Goal: Browse casually: Explore the website without a specific task or goal

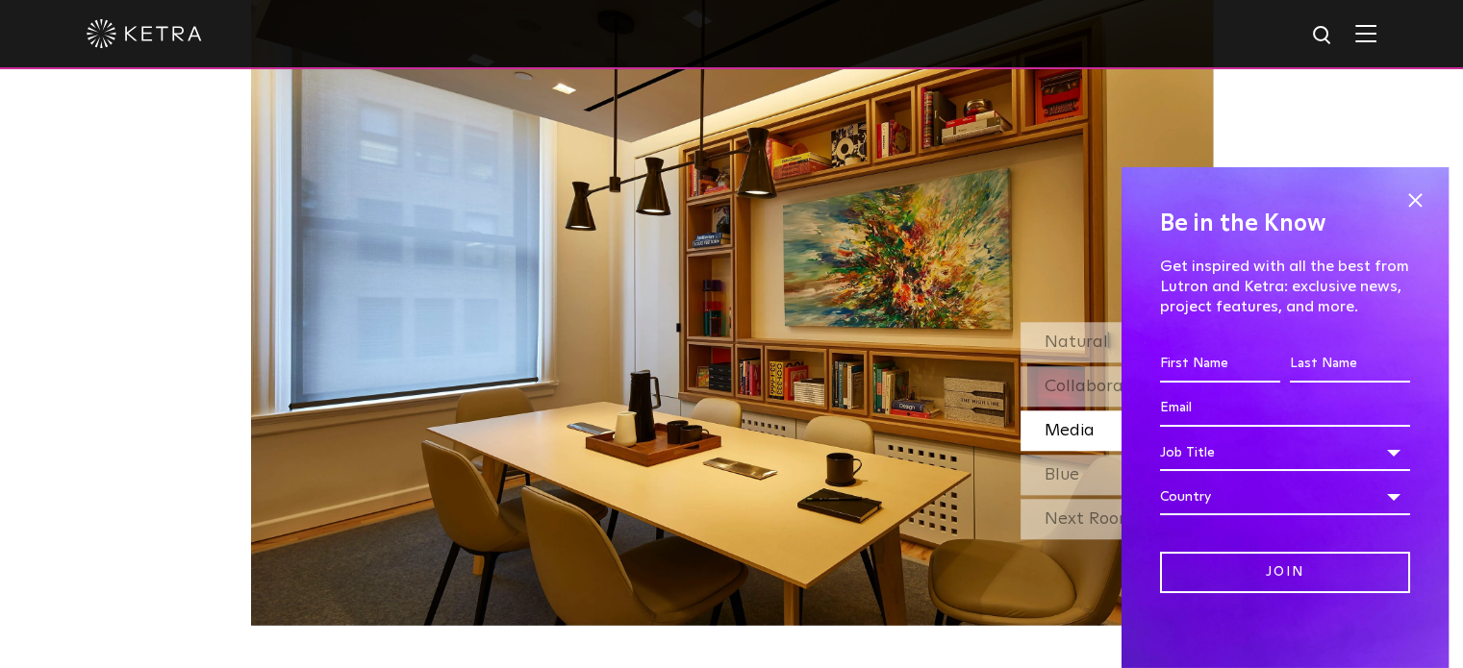
scroll to position [1669, 0]
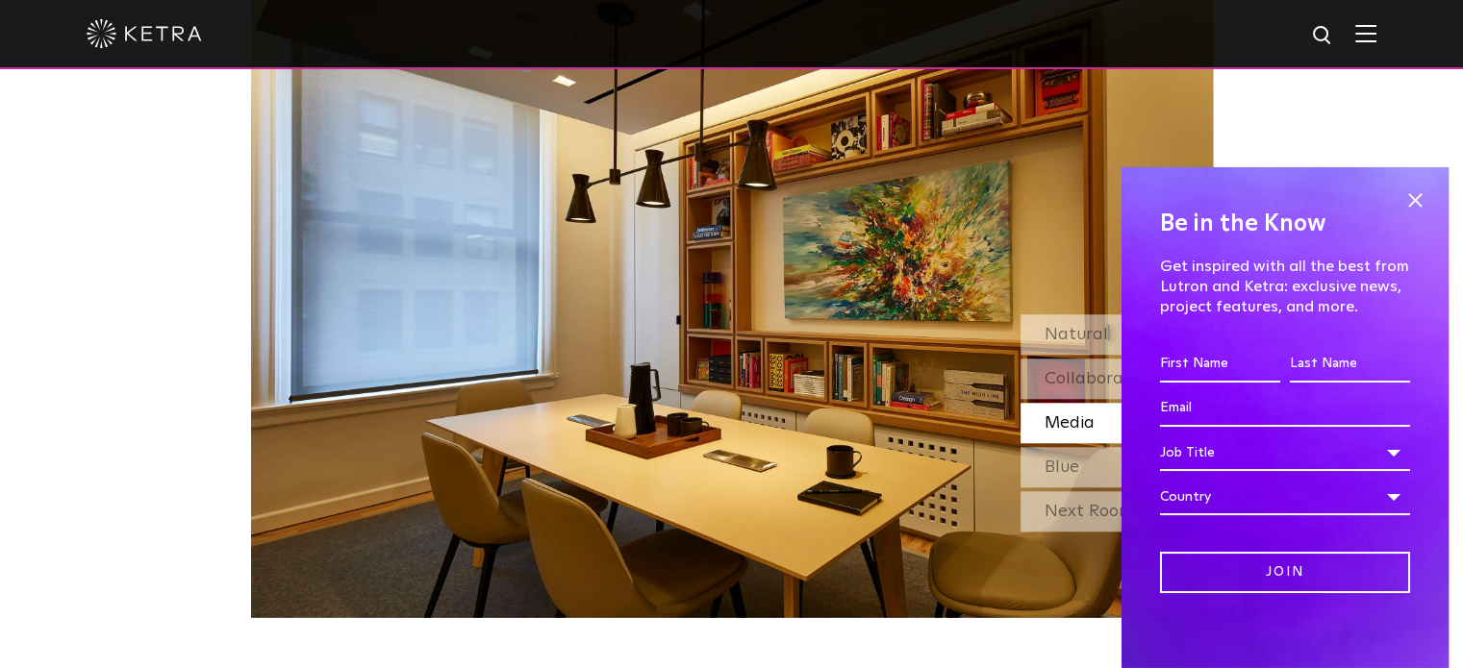
click at [1415, 199] on div "Be in the Know Get inspired with all the best from Lutron and [PERSON_NAME]: ex…" at bounding box center [1284, 417] width 327 height 501
click at [1412, 190] on span at bounding box center [1414, 201] width 29 height 29
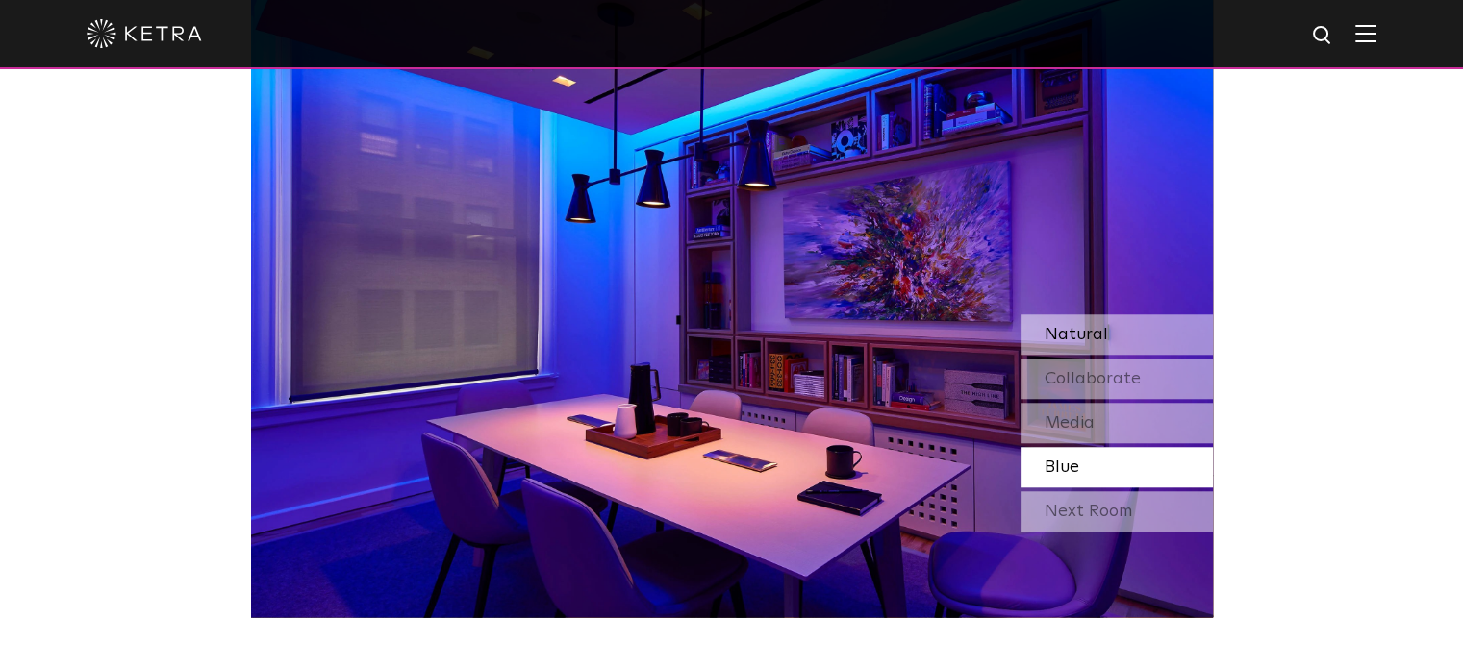
click at [1139, 329] on div "Natural" at bounding box center [1116, 334] width 192 height 40
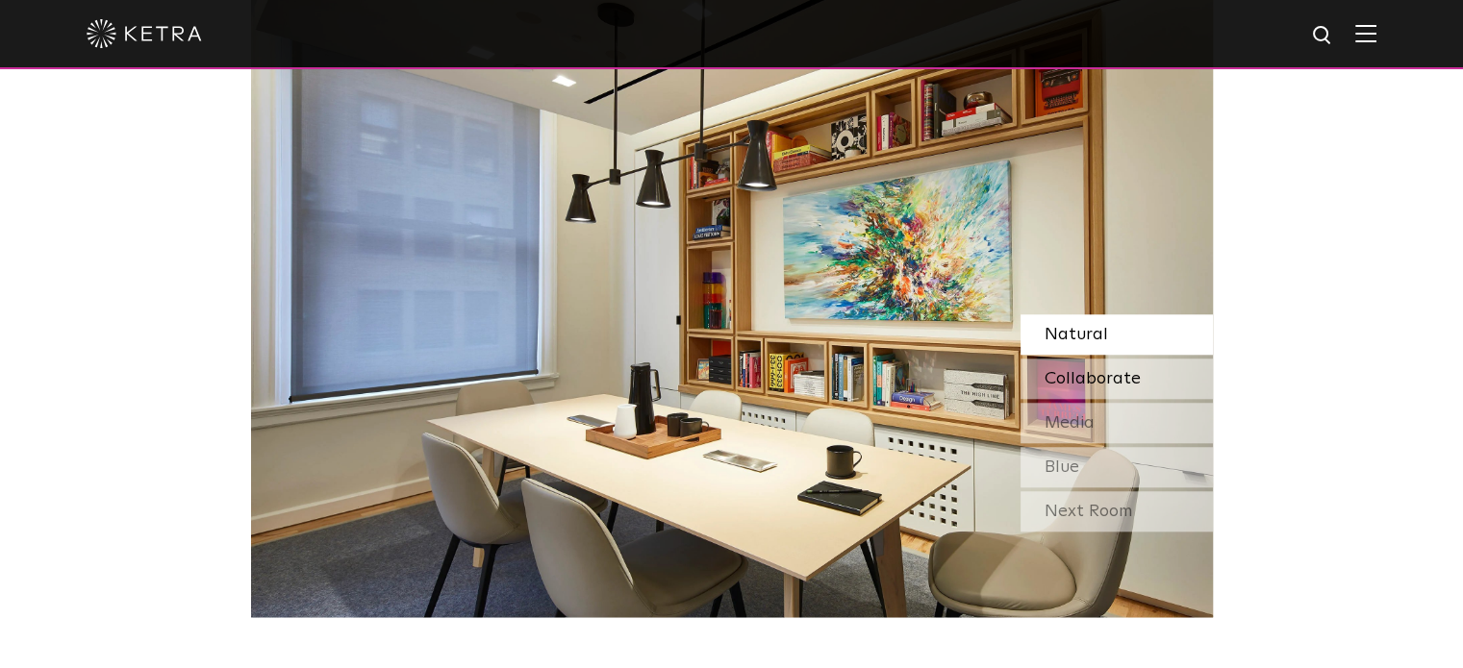
click at [1141, 373] on div "Collaborate" at bounding box center [1116, 379] width 192 height 40
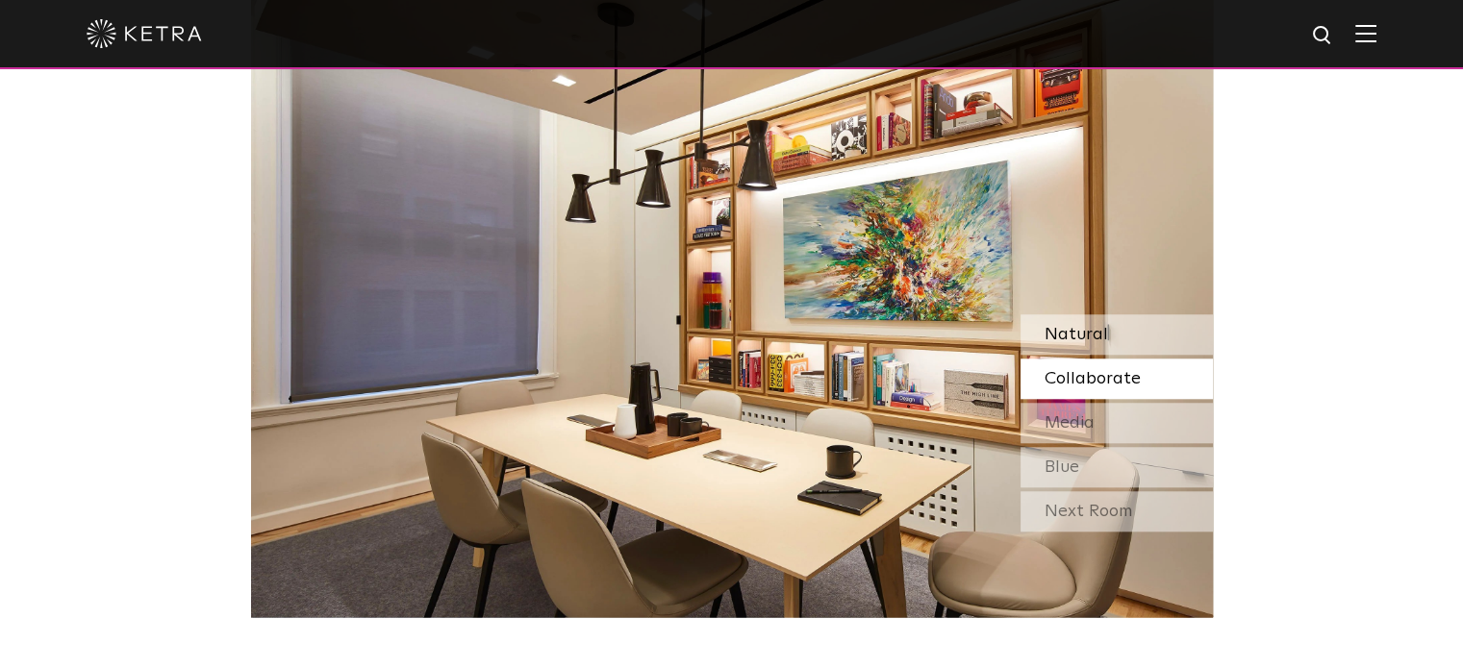
click at [1109, 338] on div "Natural" at bounding box center [1116, 334] width 192 height 40
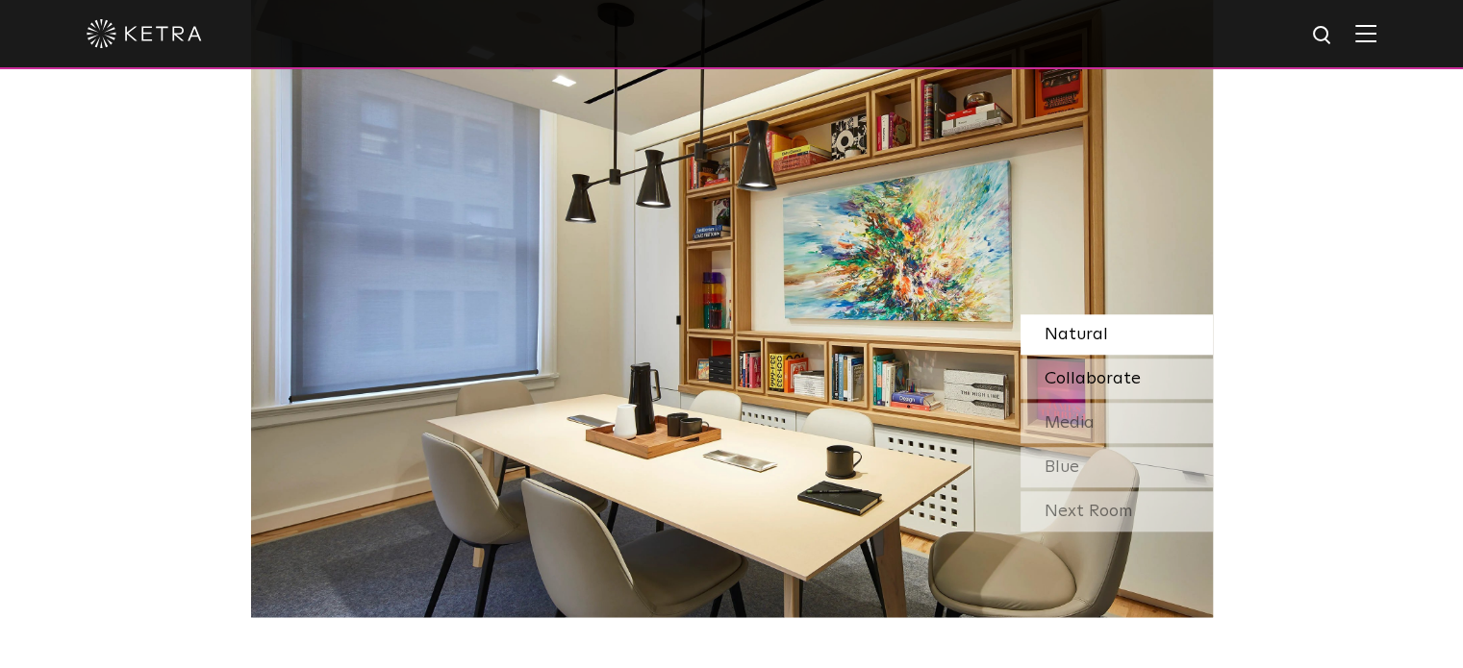
click at [1118, 378] on span "Collaborate" at bounding box center [1092, 378] width 96 height 17
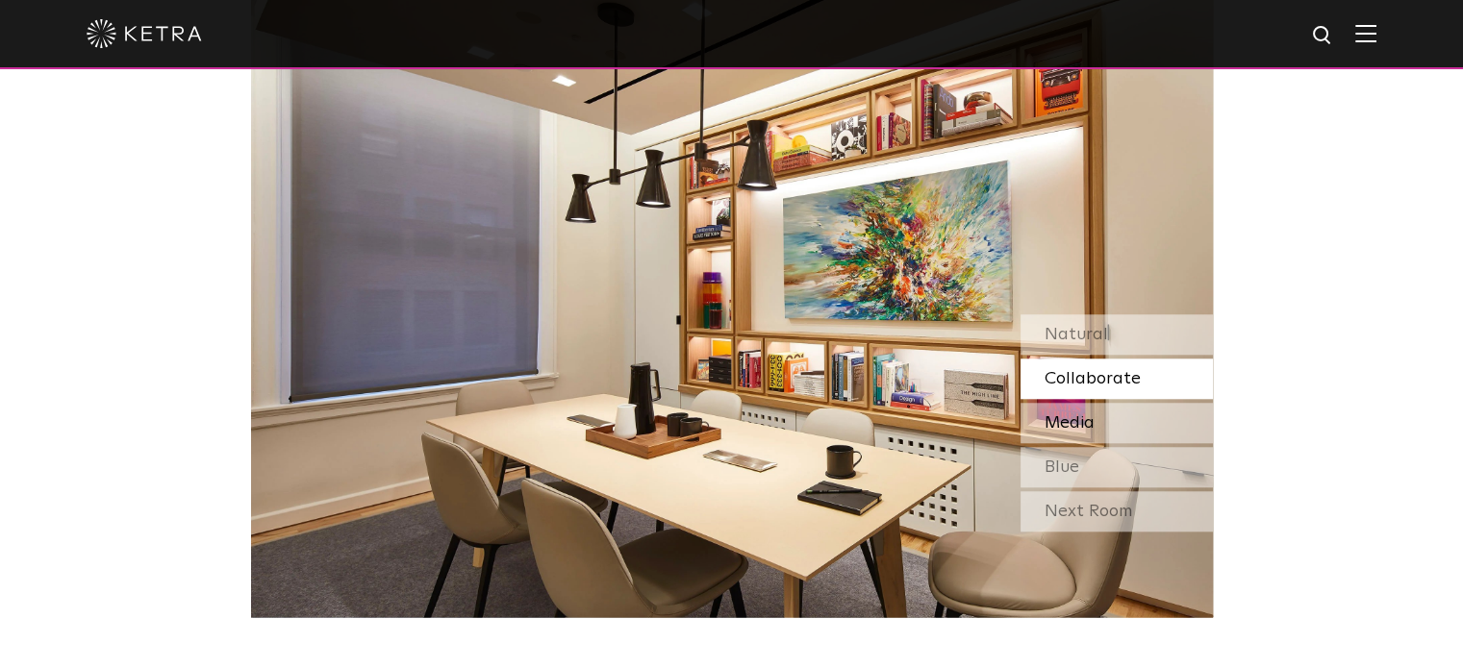
click at [1139, 426] on div "Media" at bounding box center [1116, 423] width 192 height 40
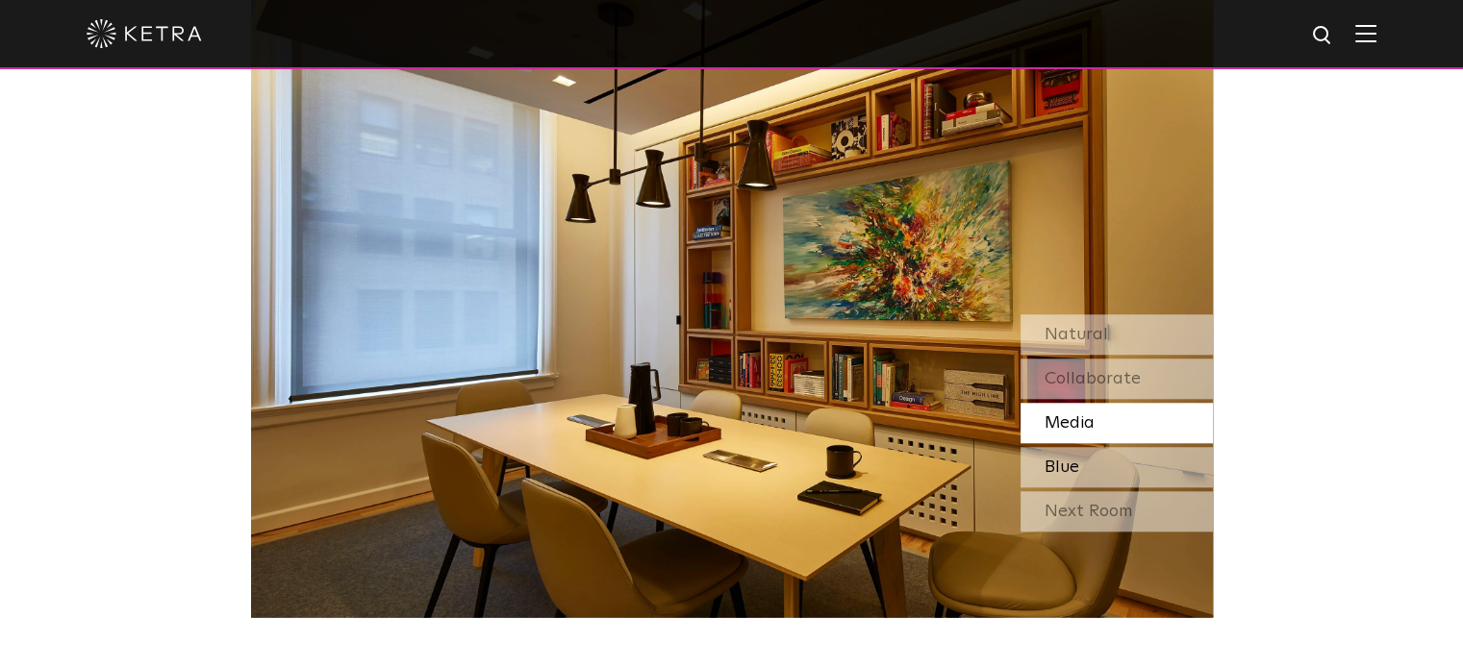
click at [1150, 460] on div "Blue" at bounding box center [1116, 467] width 192 height 40
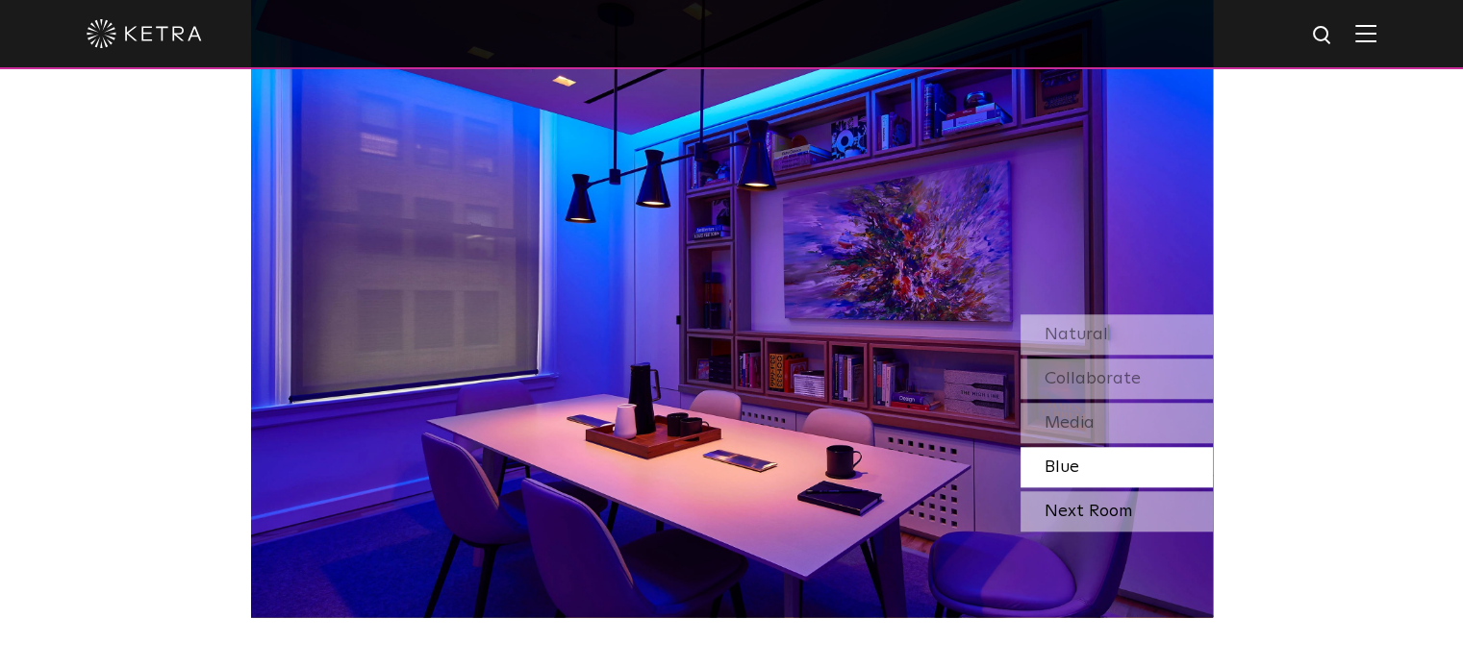
click at [1164, 510] on div "Next Room" at bounding box center [1116, 511] width 192 height 40
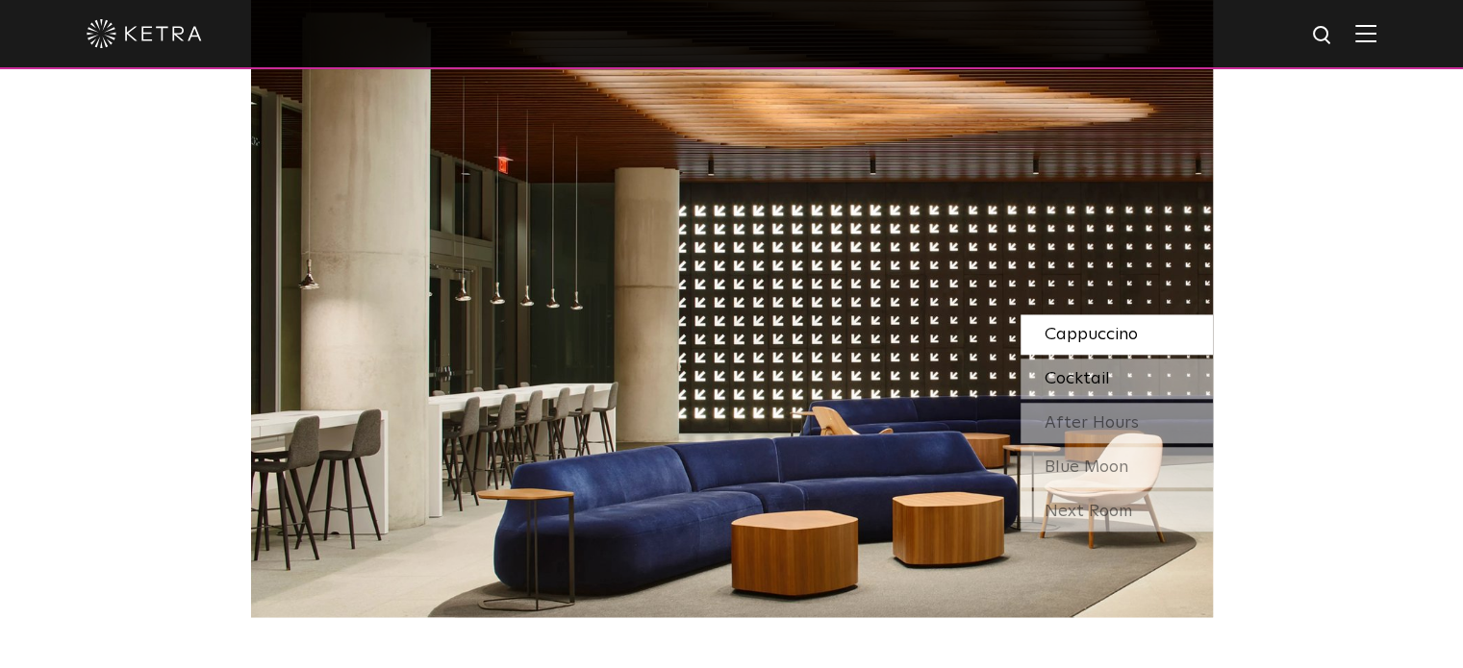
click at [1135, 371] on div "Cocktail" at bounding box center [1116, 379] width 192 height 40
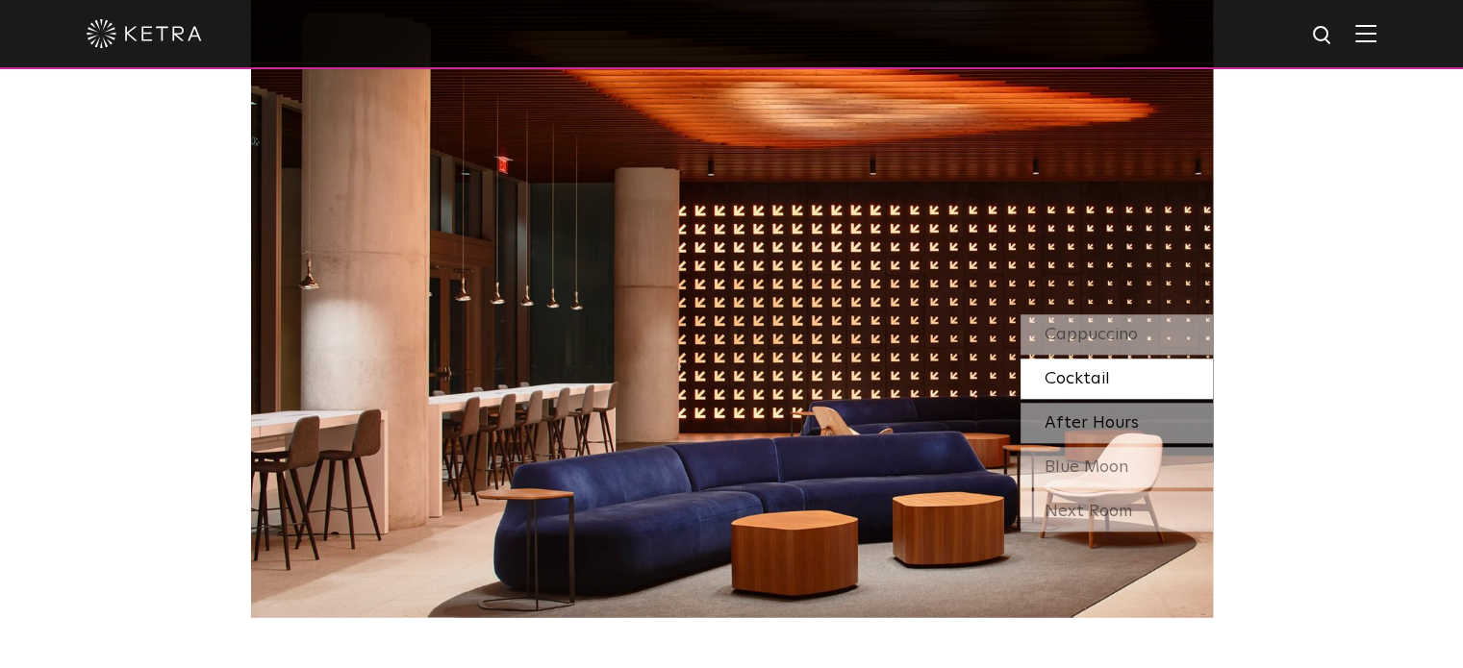
click at [1150, 426] on div "After Hours" at bounding box center [1116, 423] width 192 height 40
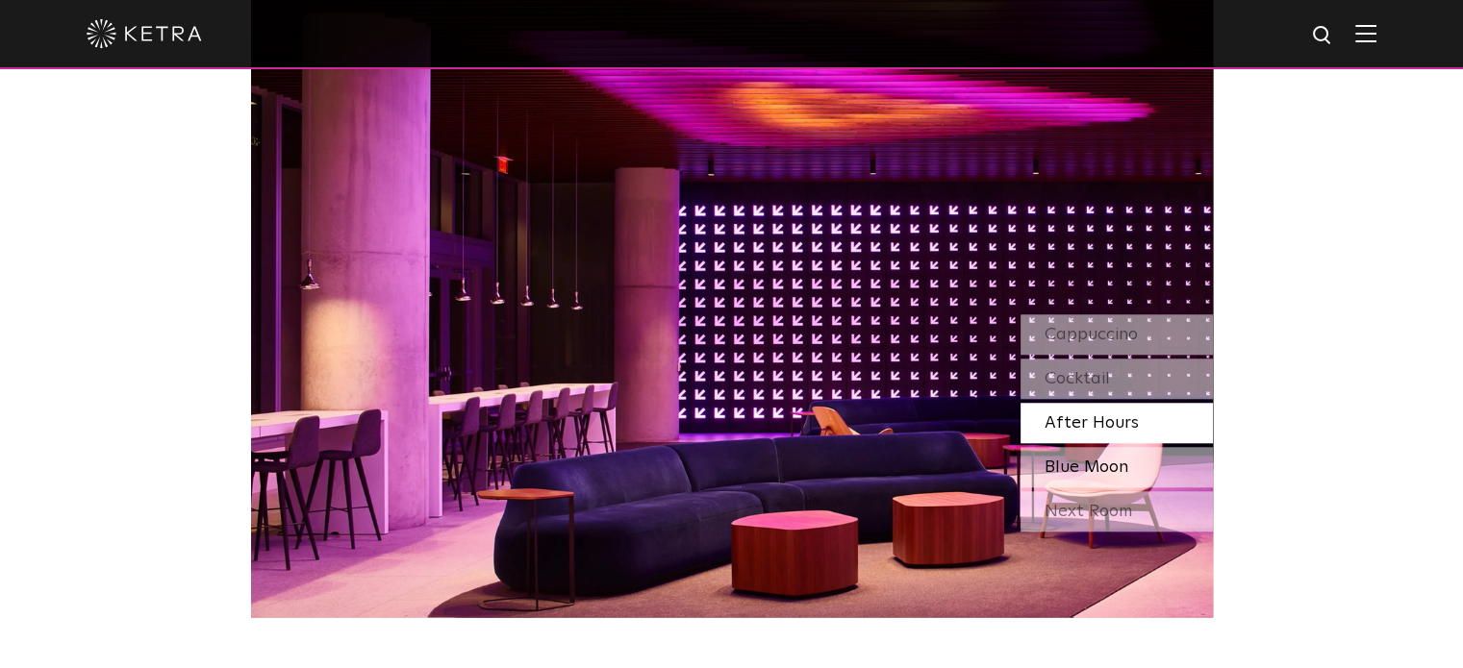
click at [1156, 470] on div "Blue Moon" at bounding box center [1116, 467] width 192 height 40
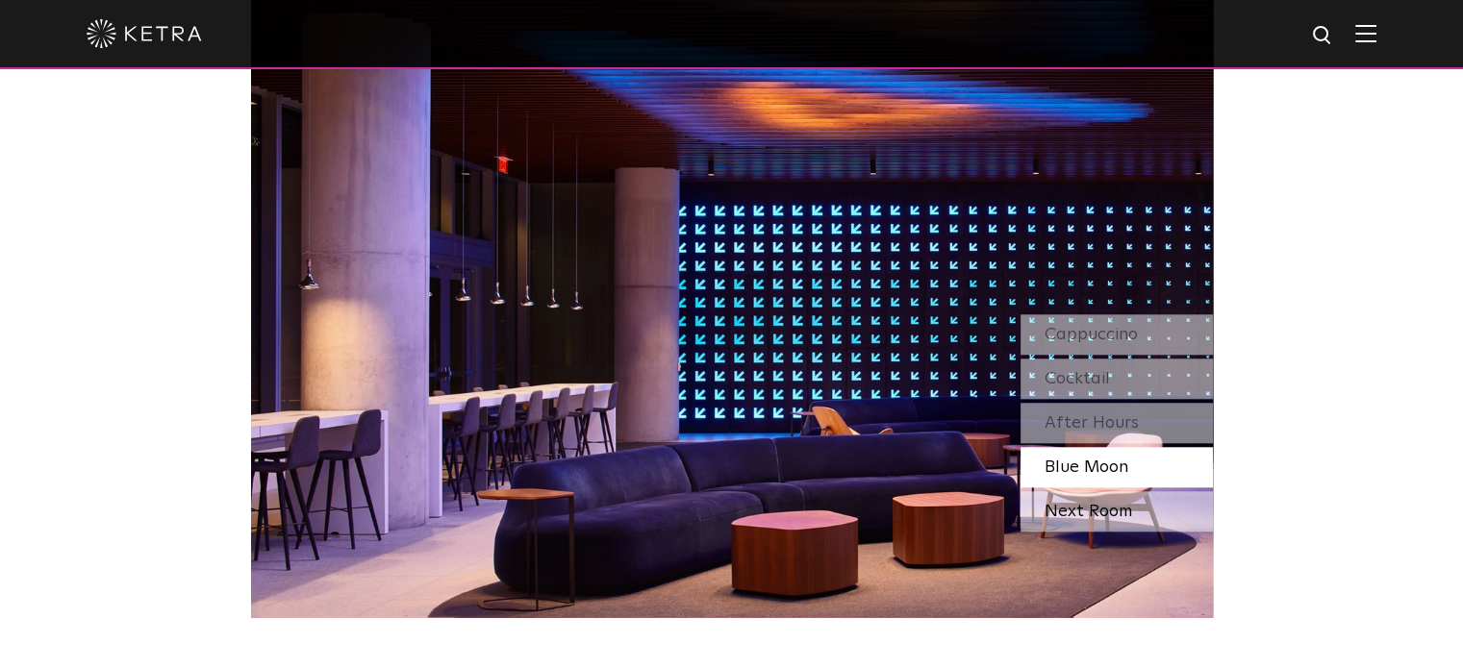
click at [1164, 500] on div "Next Room" at bounding box center [1116, 511] width 192 height 40
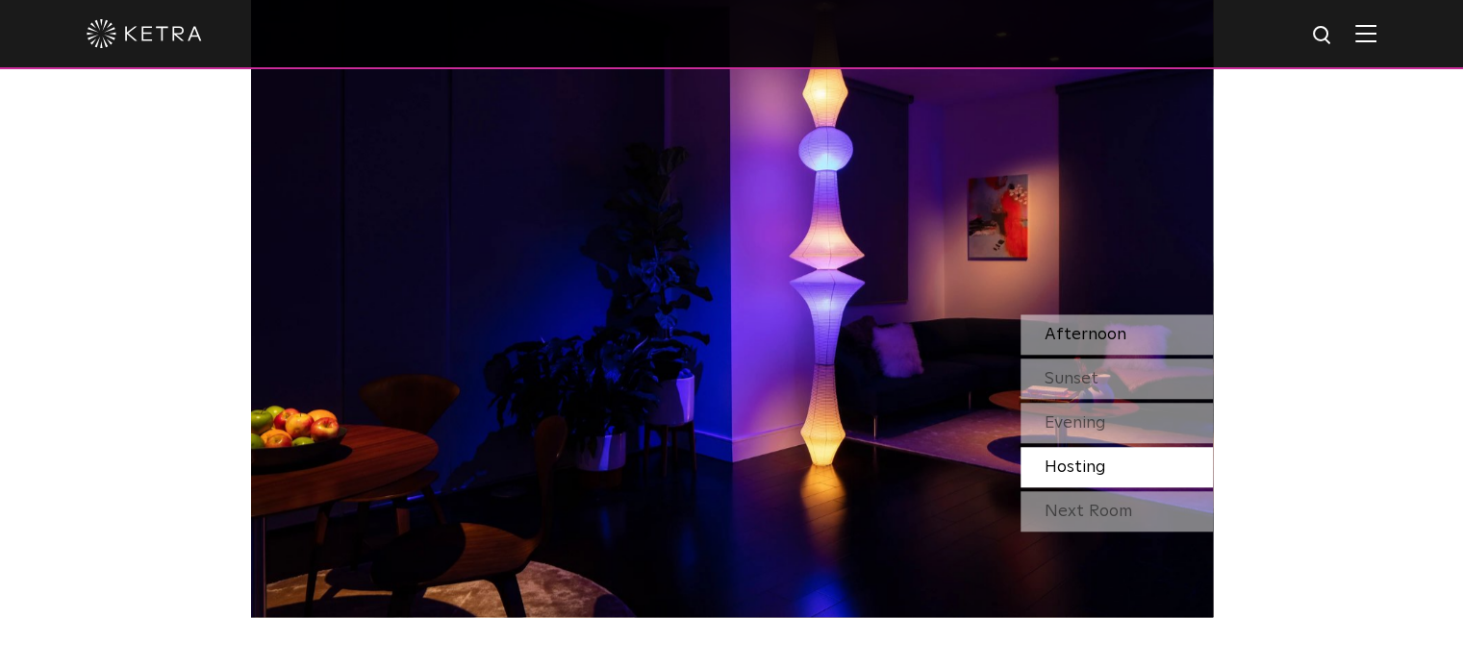
click at [1104, 326] on span "Afternoon" at bounding box center [1085, 334] width 82 height 17
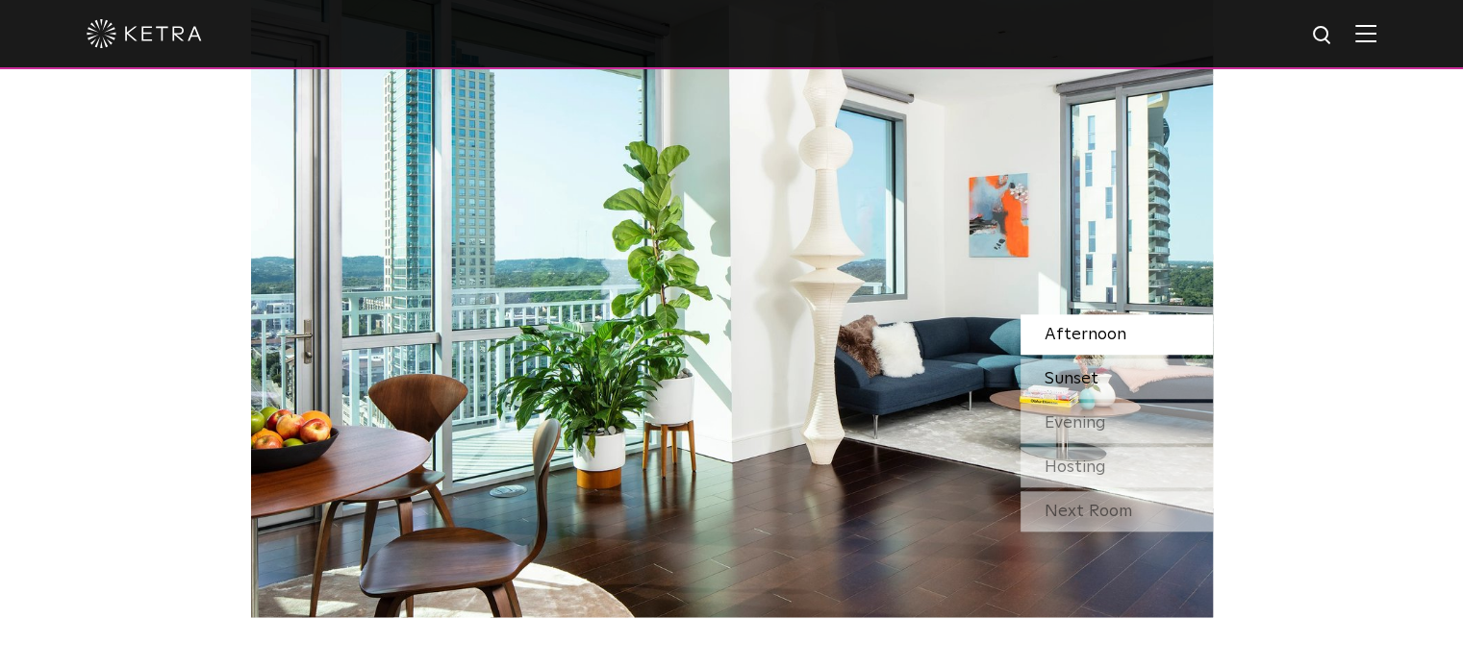
click at [1099, 387] on div "Sunset" at bounding box center [1116, 379] width 192 height 40
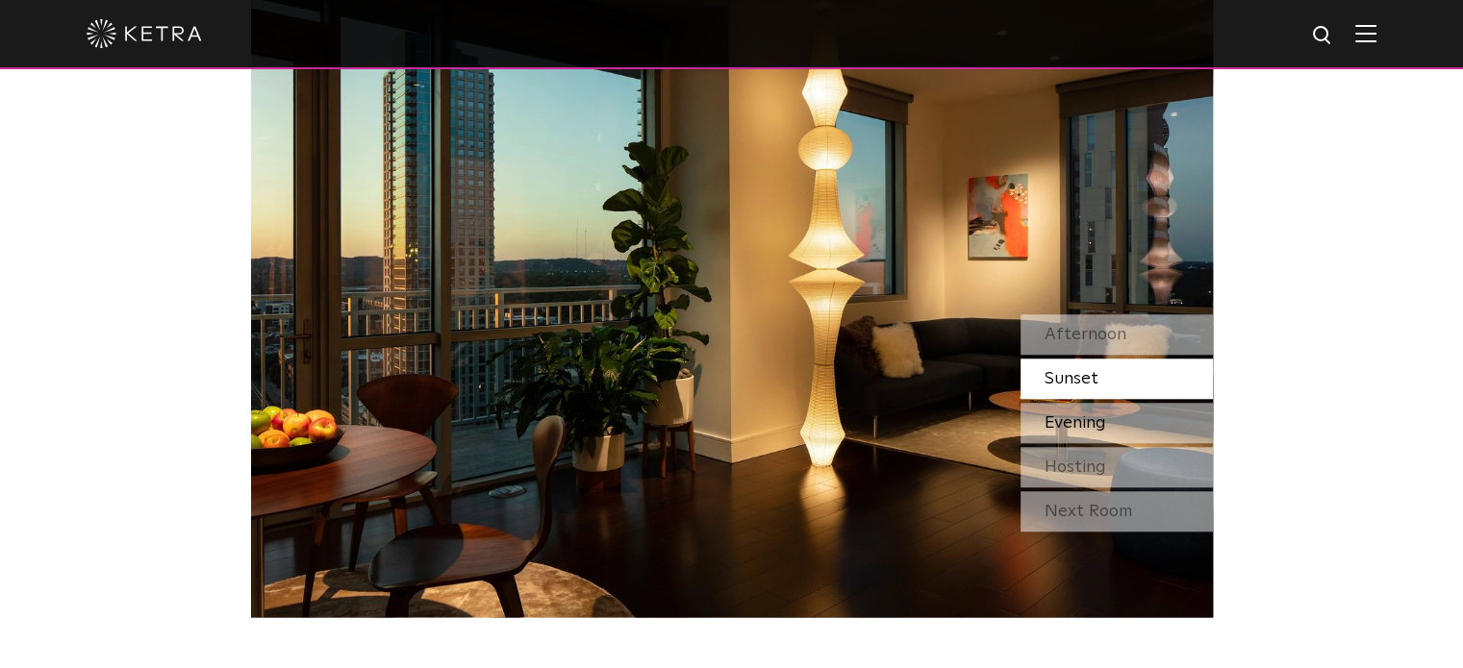
click at [1104, 422] on span "Evening" at bounding box center [1075, 422] width 62 height 17
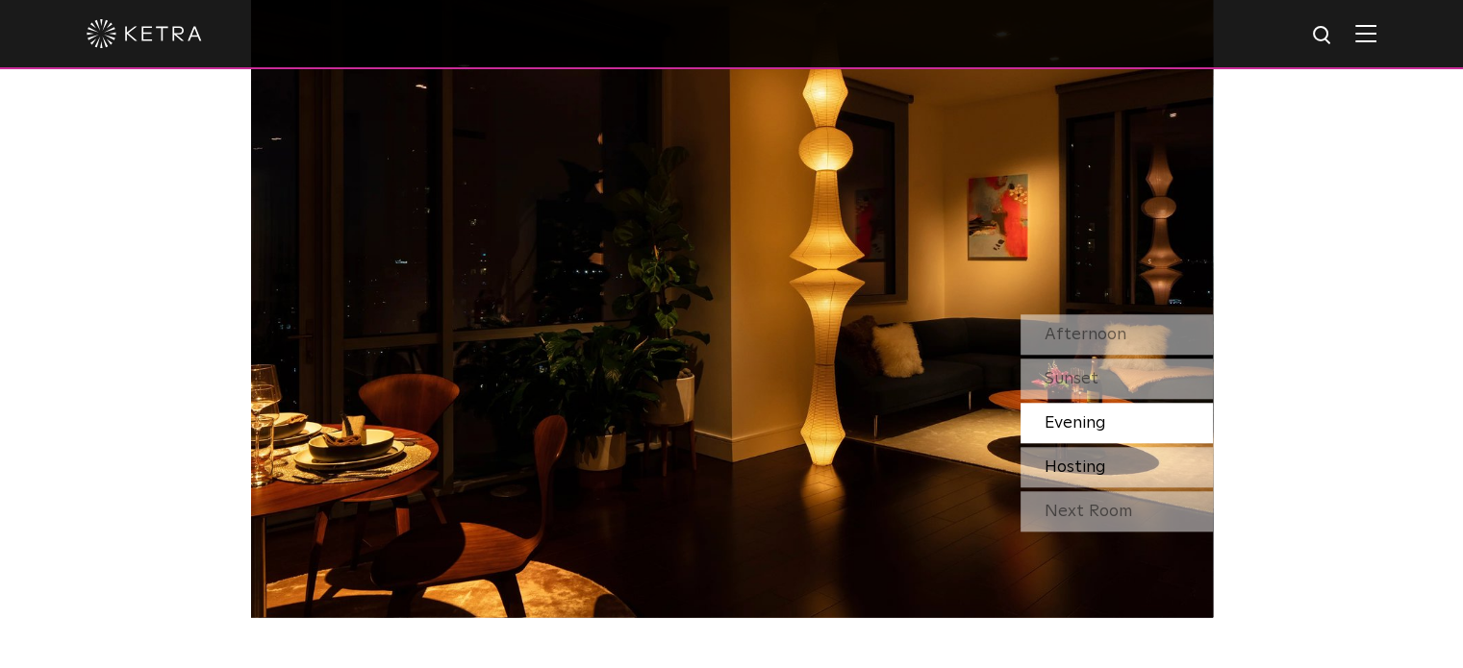
click at [1112, 465] on div "Hosting" at bounding box center [1116, 467] width 192 height 40
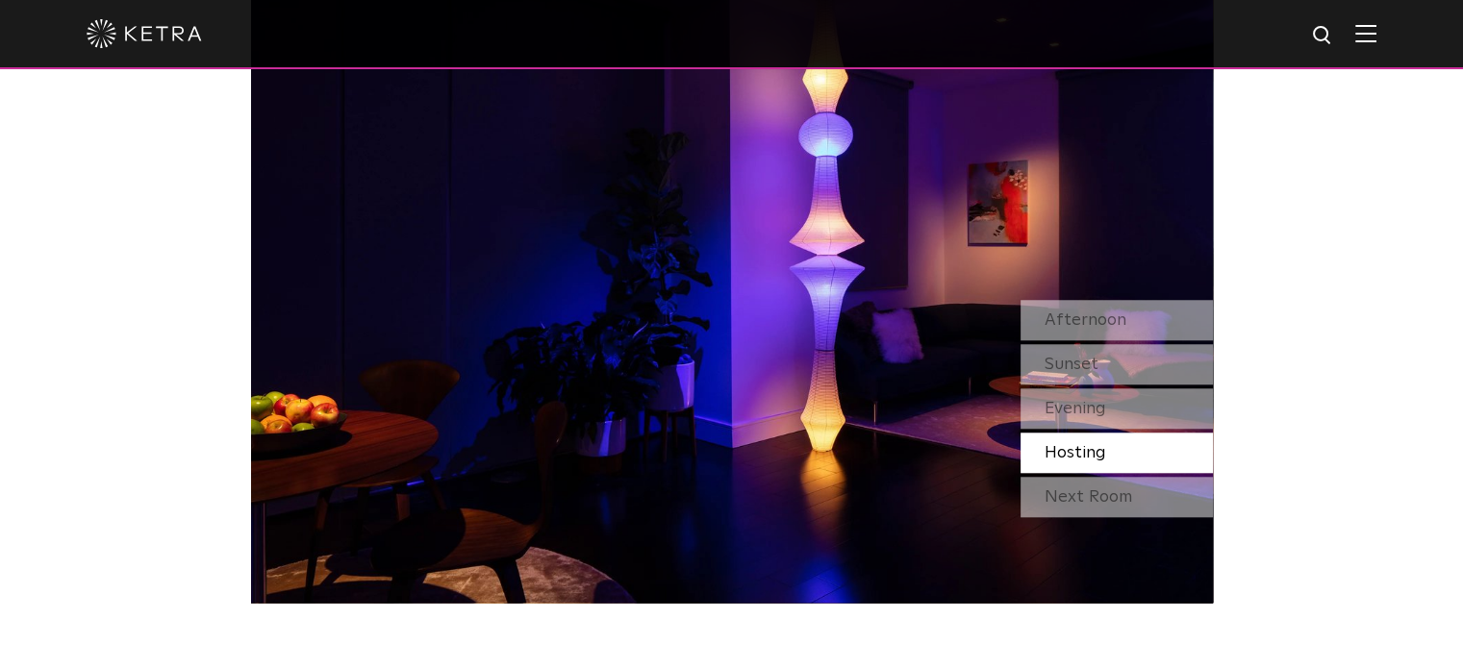
scroll to position [1685, 0]
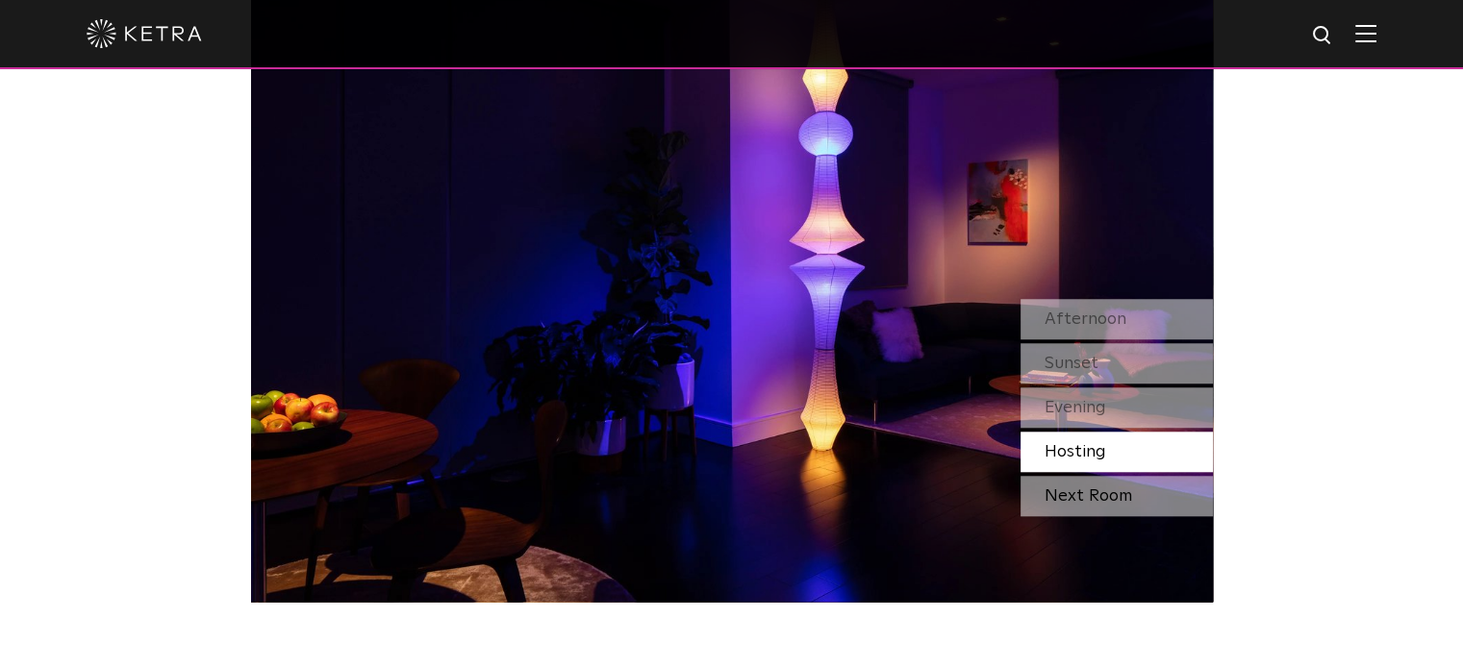
click at [1113, 497] on div "Next Room" at bounding box center [1116, 496] width 192 height 40
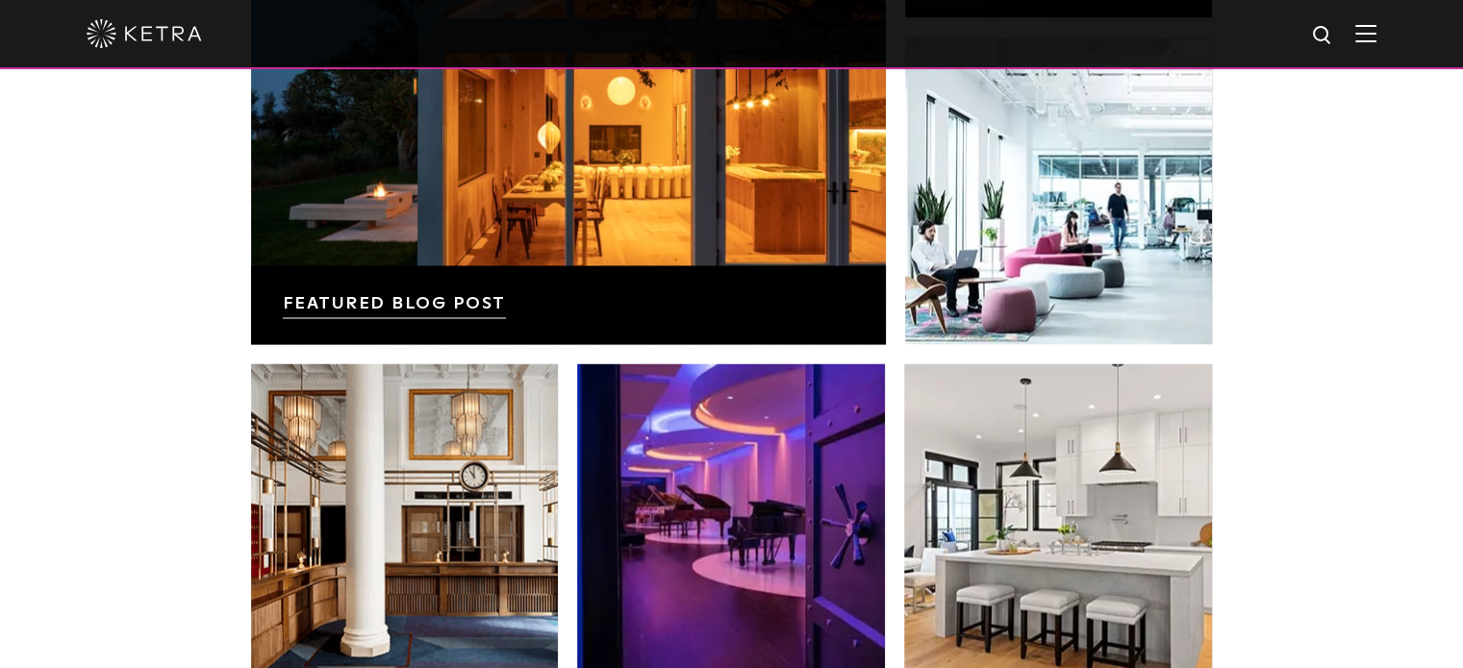
scroll to position [3318, 0]
